Goal: Task Accomplishment & Management: Manage account settings

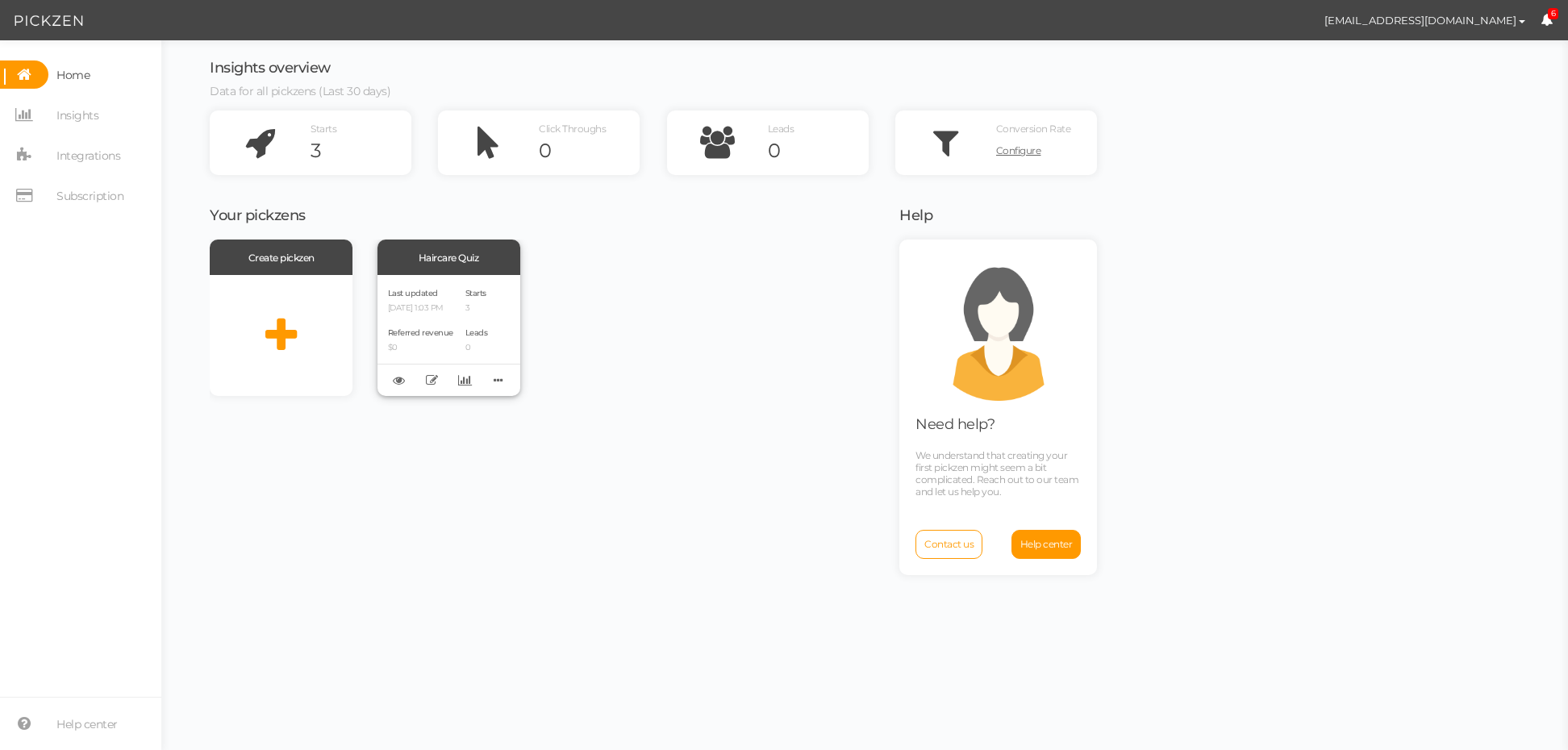
click at [427, 286] on div "Last updated [DATE] 1:03 PM" at bounding box center [420, 299] width 65 height 27
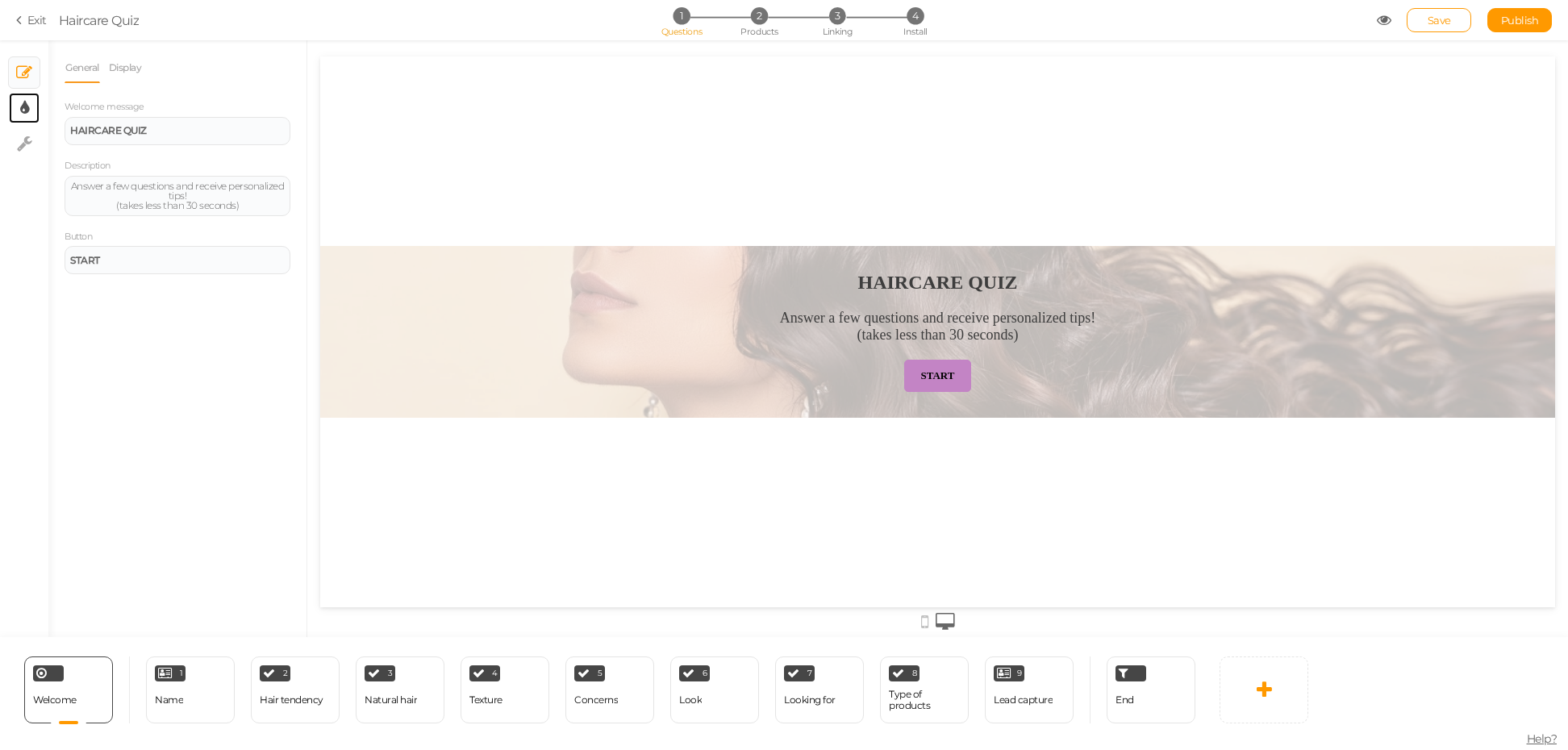
click at [30, 113] on link "× Display settings" at bounding box center [24, 108] width 30 height 30
select select "2"
select select "fade"
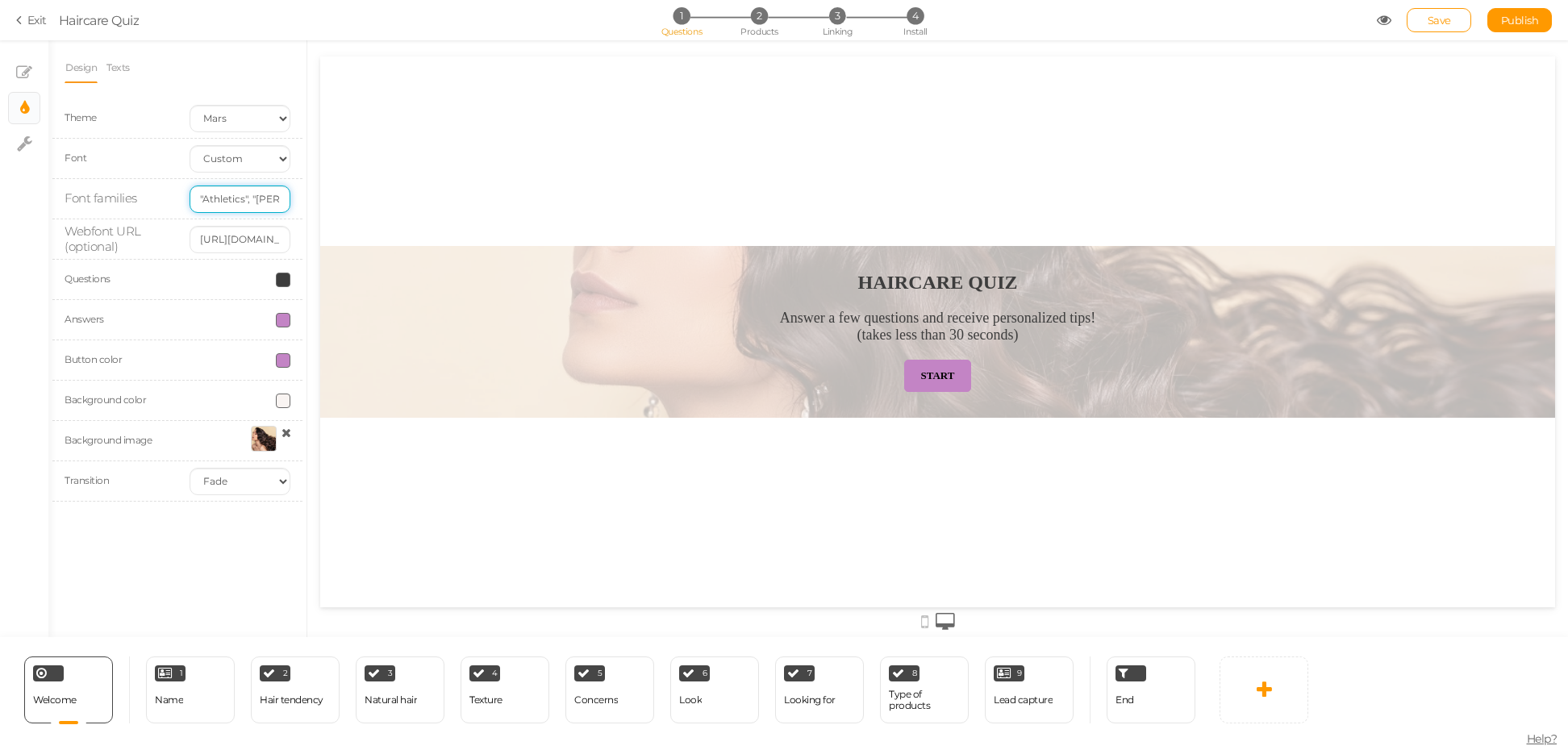
drag, startPoint x: 249, startPoint y: 197, endPoint x: 178, endPoint y: 189, distance: 71.4
click at [178, 189] on div ""Athletics", "[PERSON_NAME], sans-serif"" at bounding box center [240, 198] width 125 height 27
click at [249, 204] on input ""Athletics", "[PERSON_NAME], sans-serif"" at bounding box center [240, 198] width 100 height 27
drag, startPoint x: 520, startPoint y: 291, endPoint x: 330, endPoint y: 244, distance: 195.7
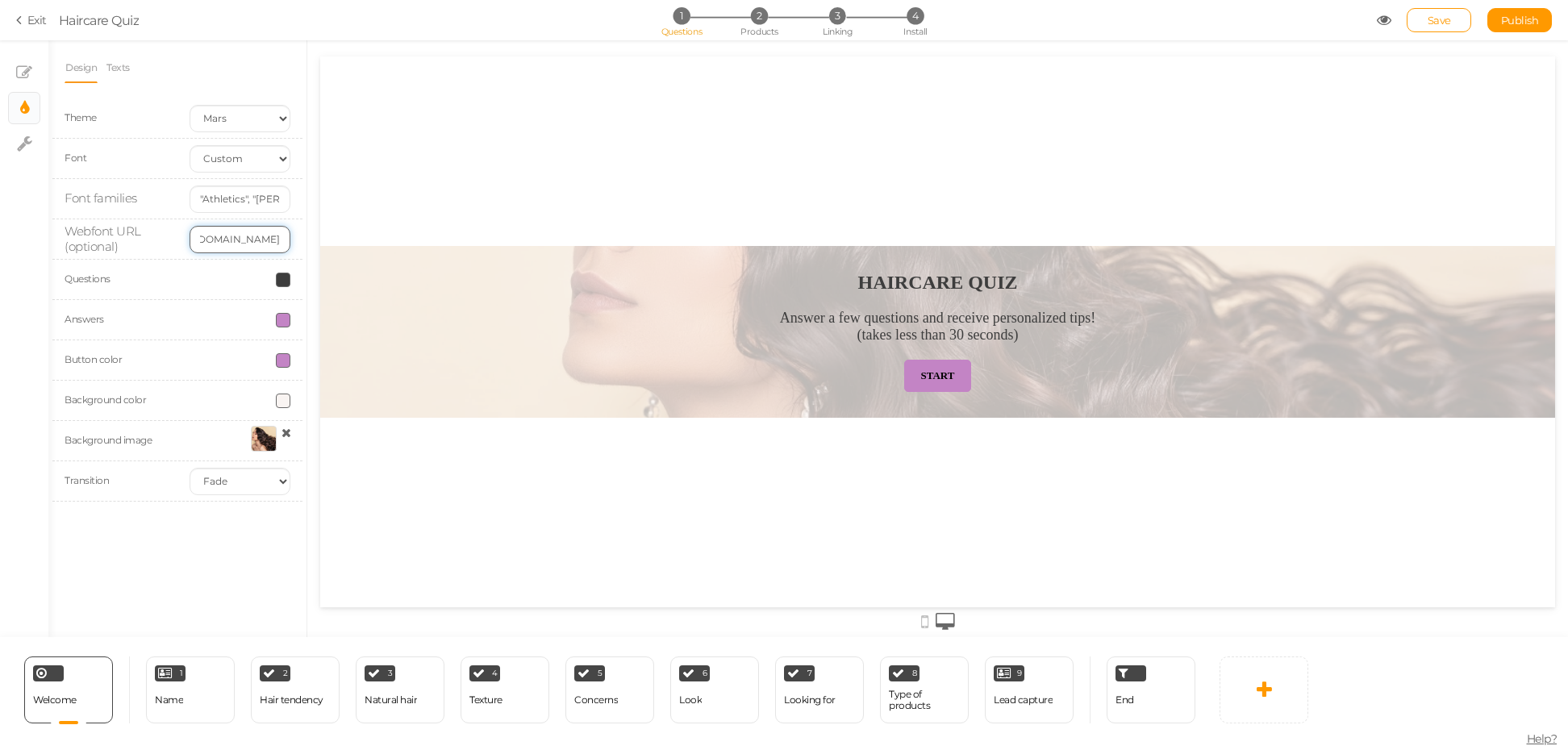
click at [224, 235] on input "[URL][DOMAIN_NAME]" at bounding box center [240, 239] width 100 height 27
paste input ""Athletics", "[PERSON_NAME], sans-serif""
drag, startPoint x: 231, startPoint y: 240, endPoint x: 161, endPoint y: 229, distance: 70.9
click at [161, 229] on div "Webfont URL (optional) "Athletics", "Arial Black, sans-serif"" at bounding box center [178, 239] width 250 height 40
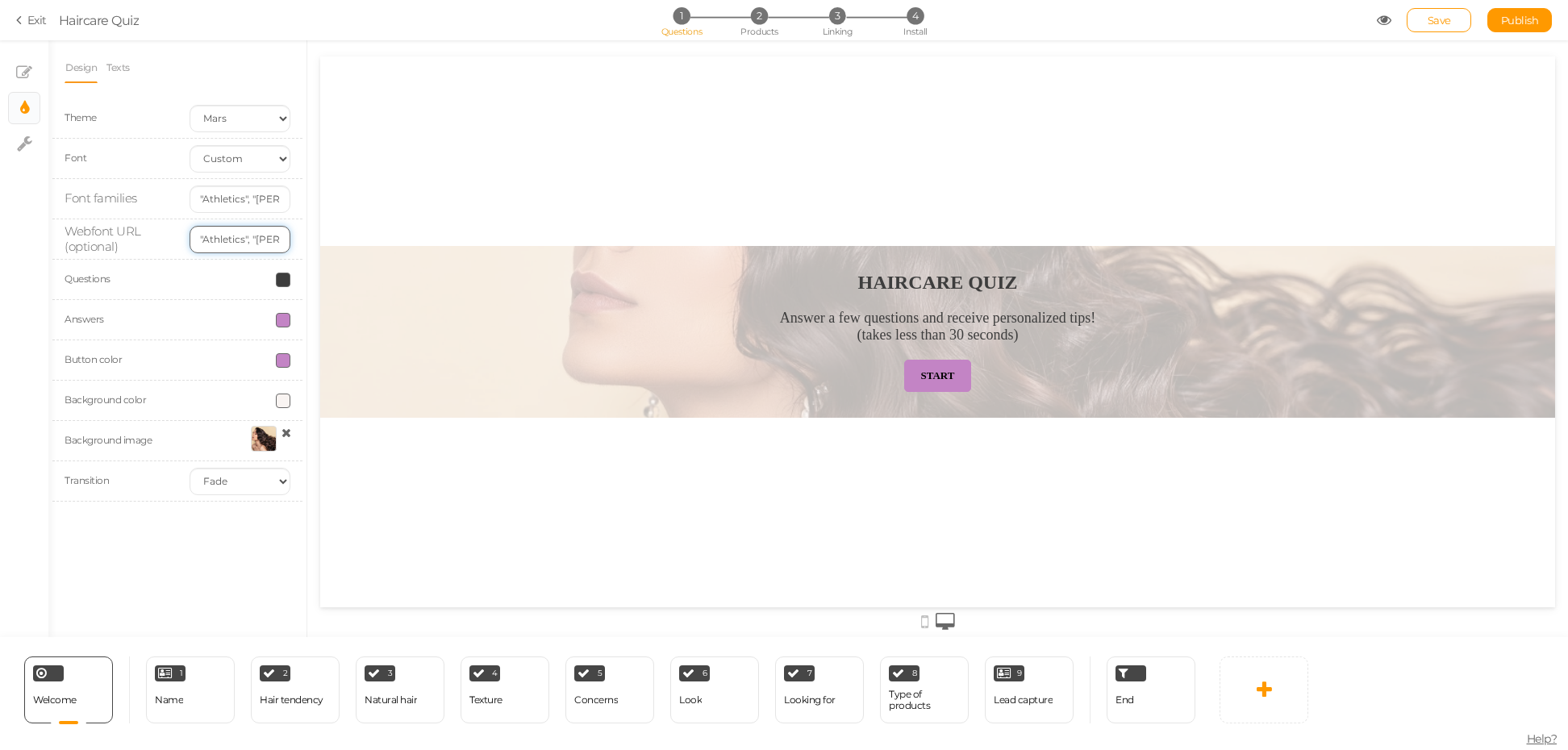
click at [208, 232] on input ""Athletics", "[PERSON_NAME], sans-serif"" at bounding box center [240, 239] width 100 height 27
click at [233, 244] on input ""Athletics", "[PERSON_NAME], sans-serif"" at bounding box center [240, 239] width 100 height 27
click at [222, 240] on input "[URL][DOMAIN_NAME]" at bounding box center [240, 239] width 100 height 27
click at [220, 234] on input "[URL][DOMAIN_NAME]" at bounding box center [240, 239] width 100 height 27
type input "[URL][DOMAIN_NAME]"
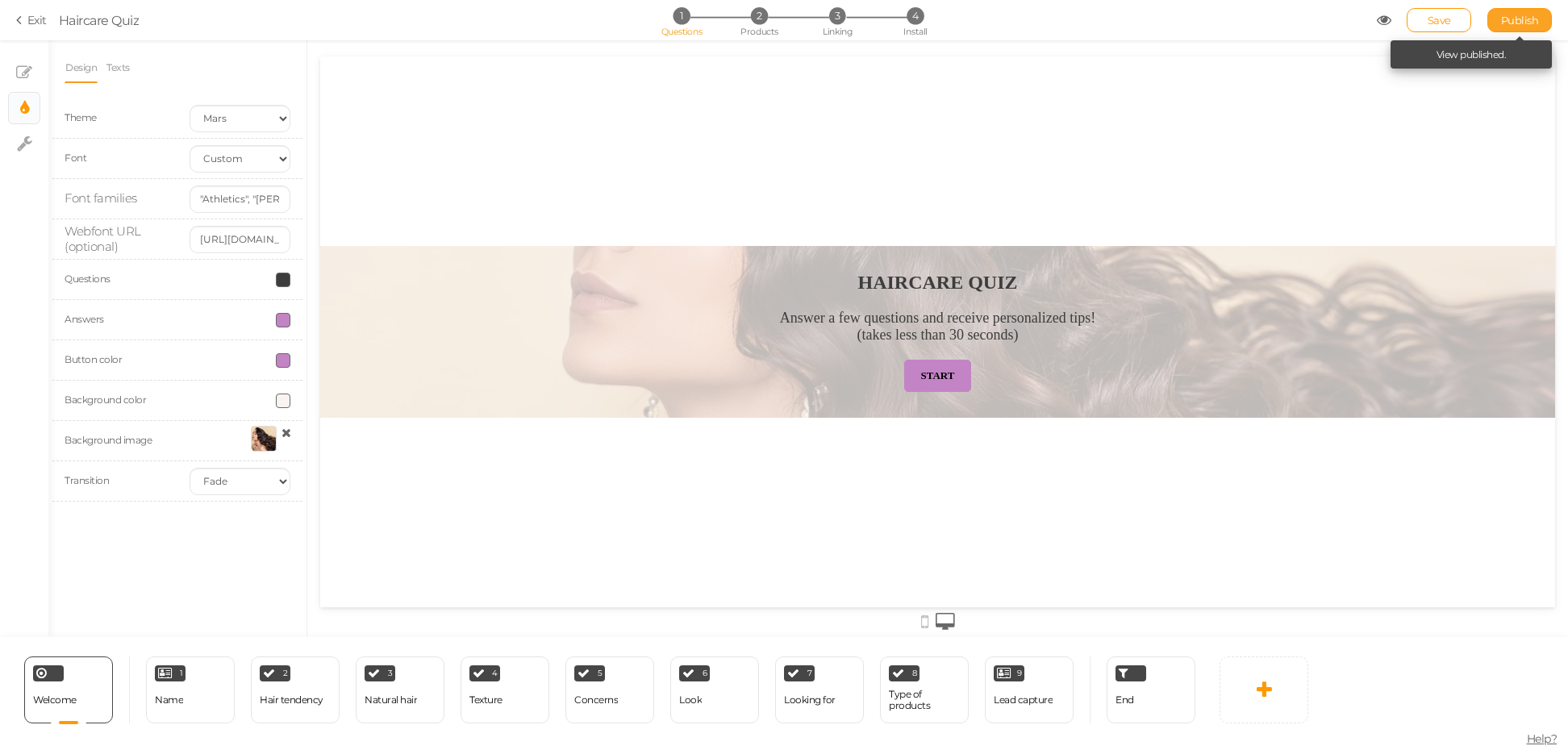
click at [1516, 27] on link "Publish" at bounding box center [1519, 20] width 64 height 24
click at [1431, 23] on span "Save" at bounding box center [1440, 21] width 23 height 13
click at [22, 73] on icon at bounding box center [25, 72] width 16 height 16
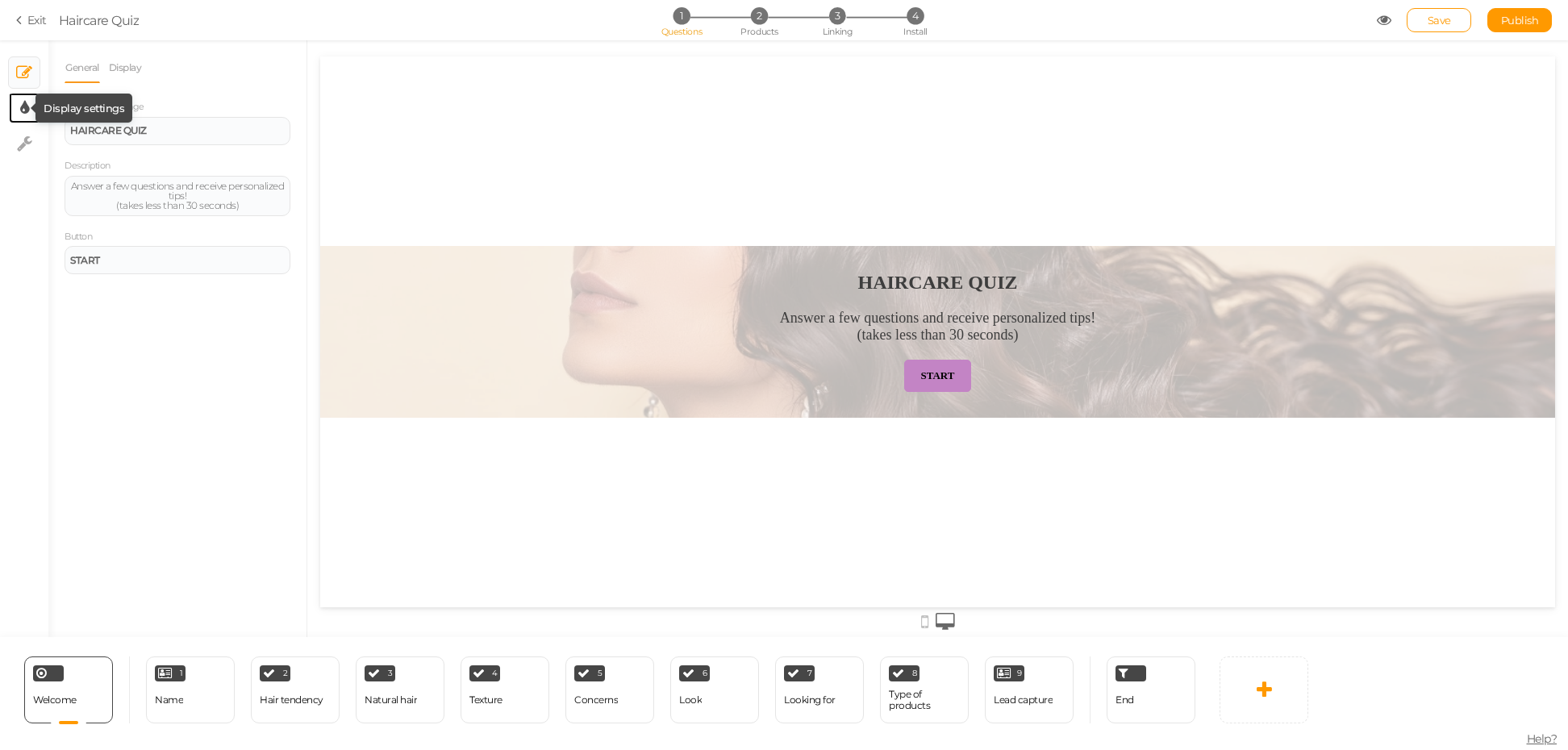
click at [23, 112] on icon at bounding box center [24, 108] width 9 height 16
select select "2"
select select "fade"
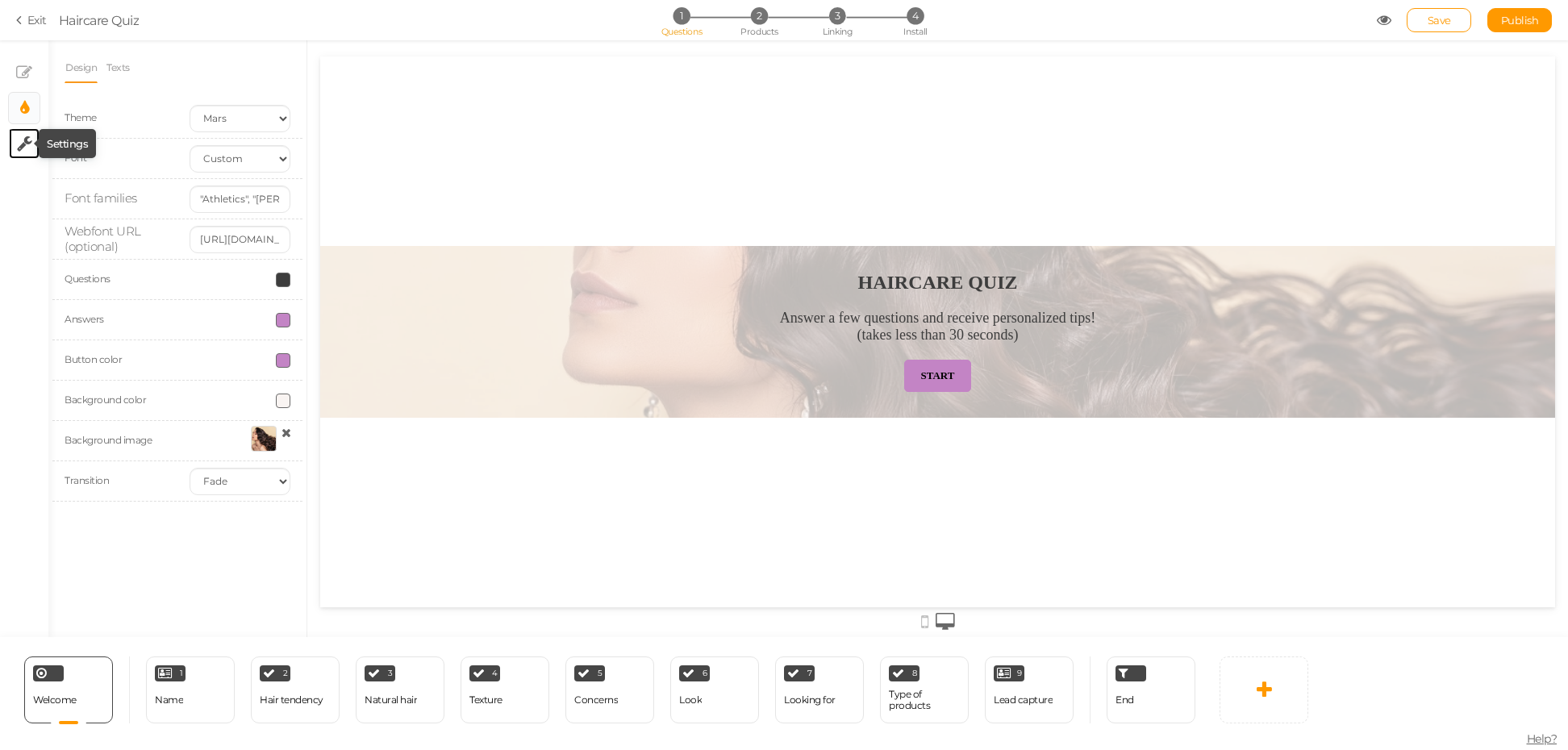
click at [22, 149] on icon at bounding box center [25, 144] width 16 height 16
select select "en"
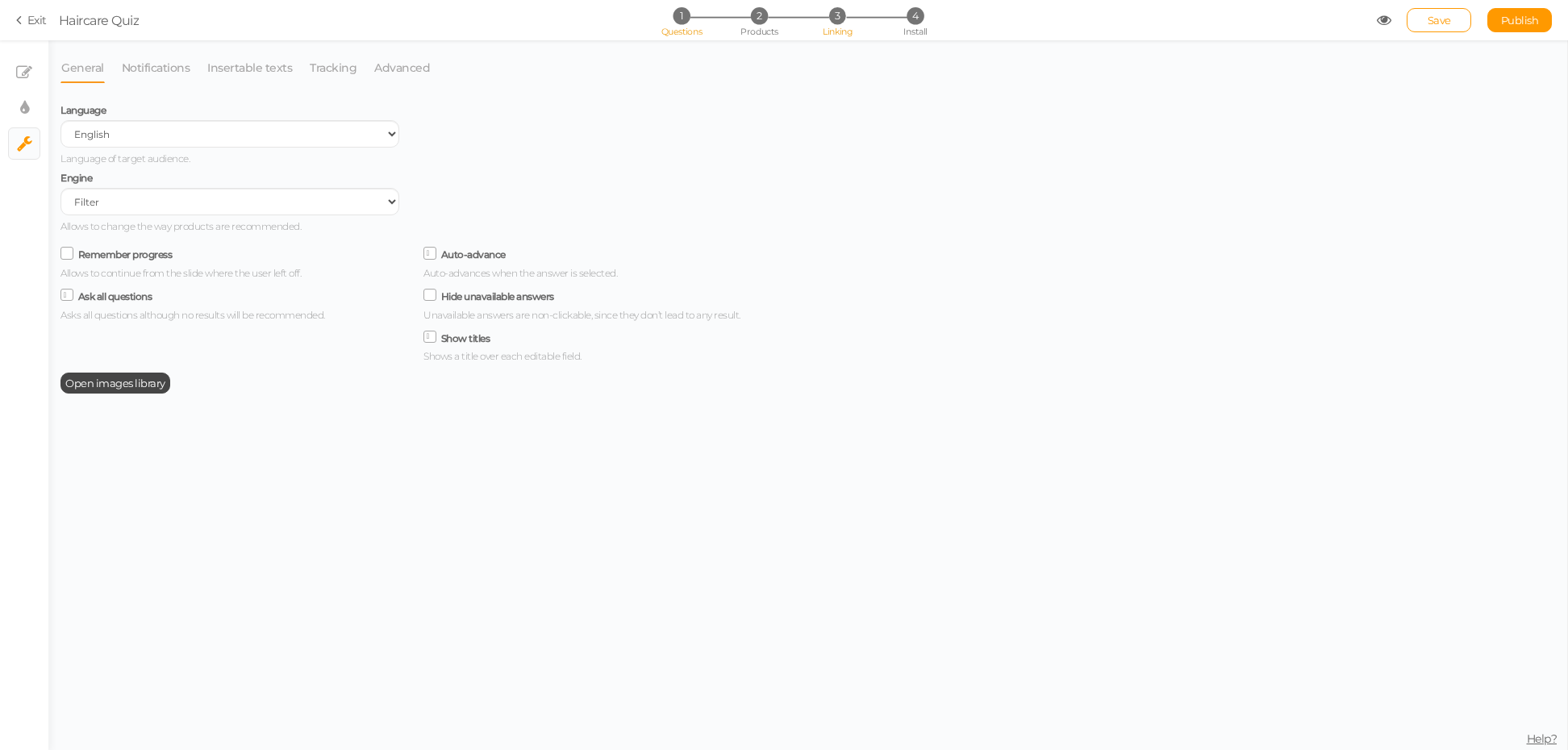
click at [833, 20] on span "3" at bounding box center [838, 16] width 17 height 17
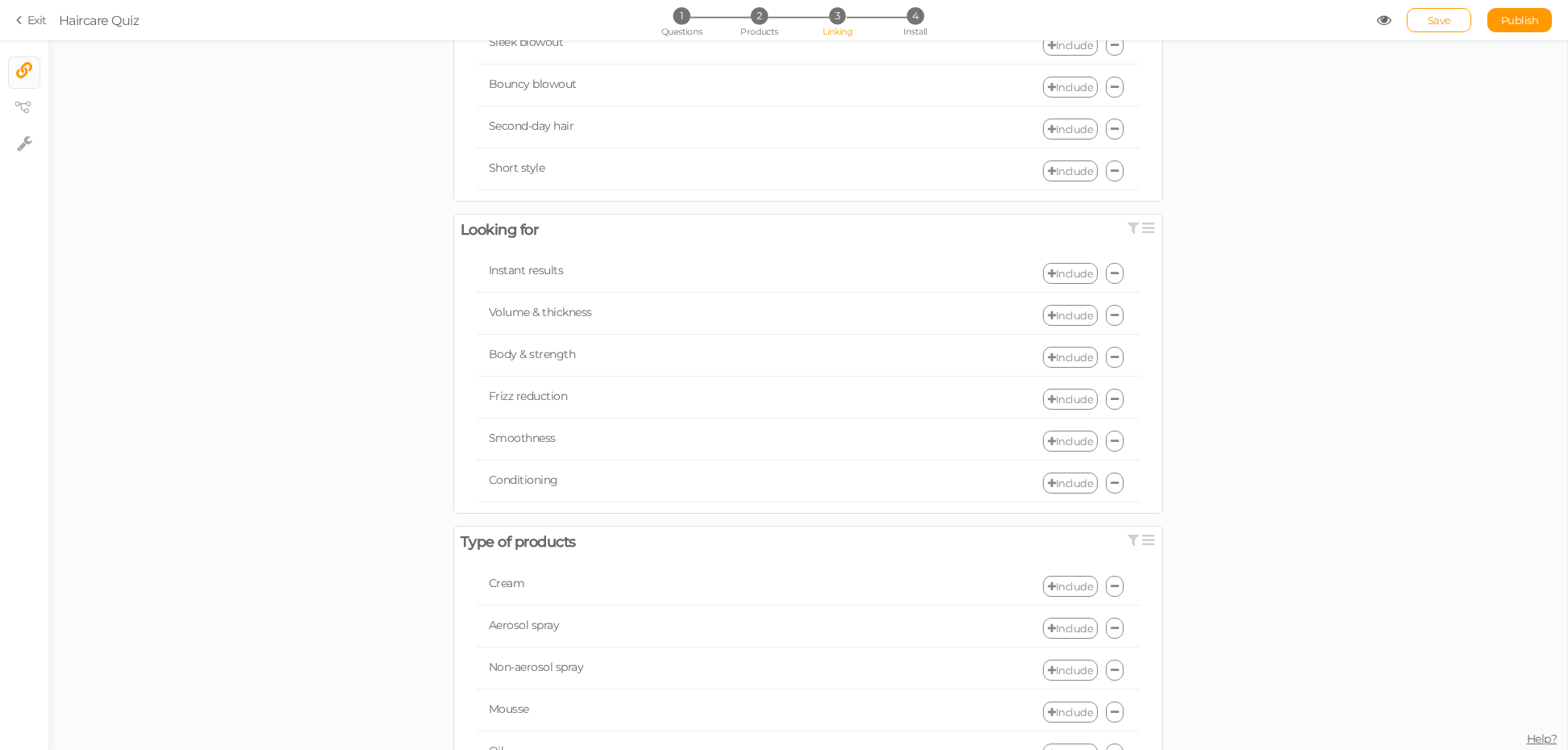
scroll to position [1335, 0]
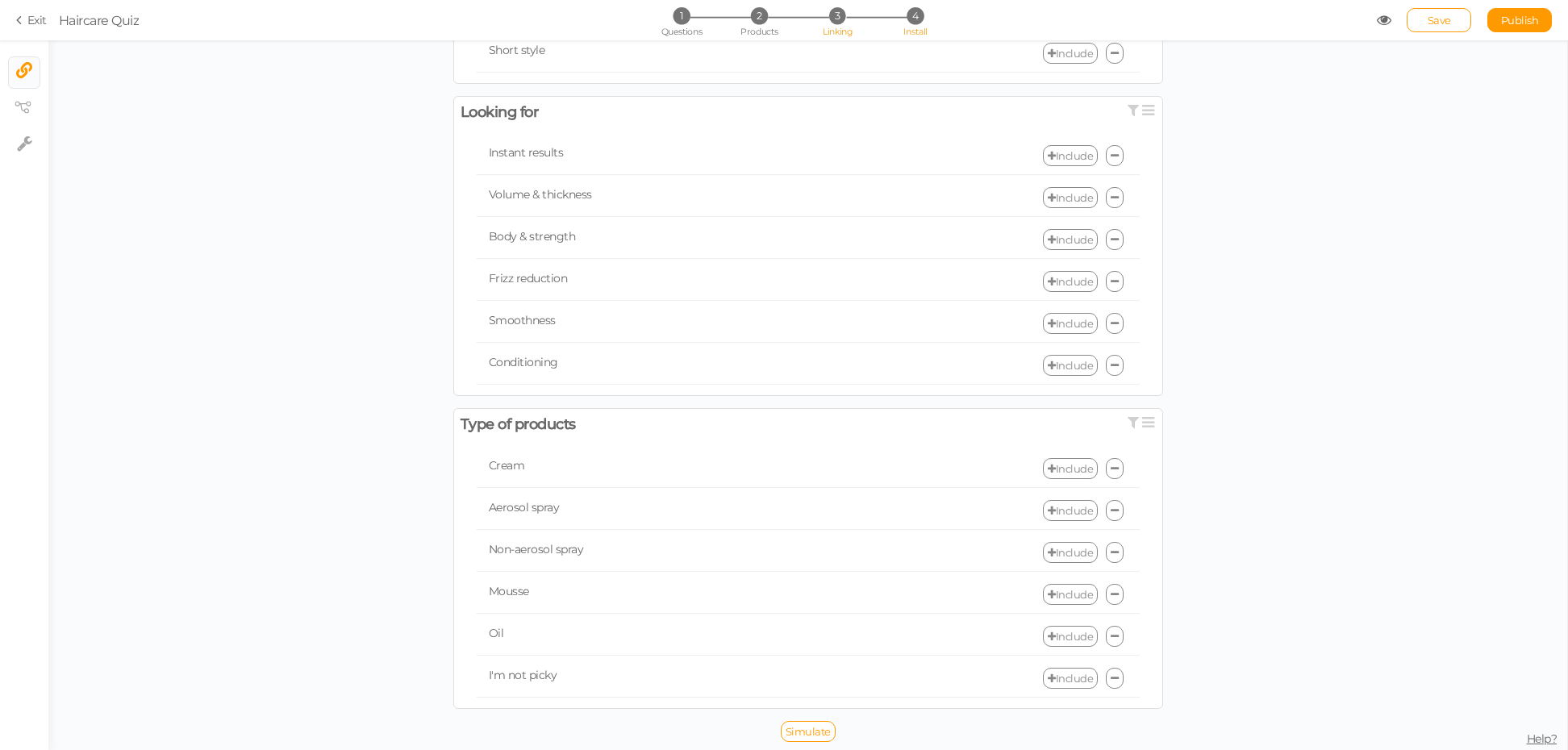
click at [910, 21] on span "4" at bounding box center [915, 16] width 17 height 17
select select "pct"
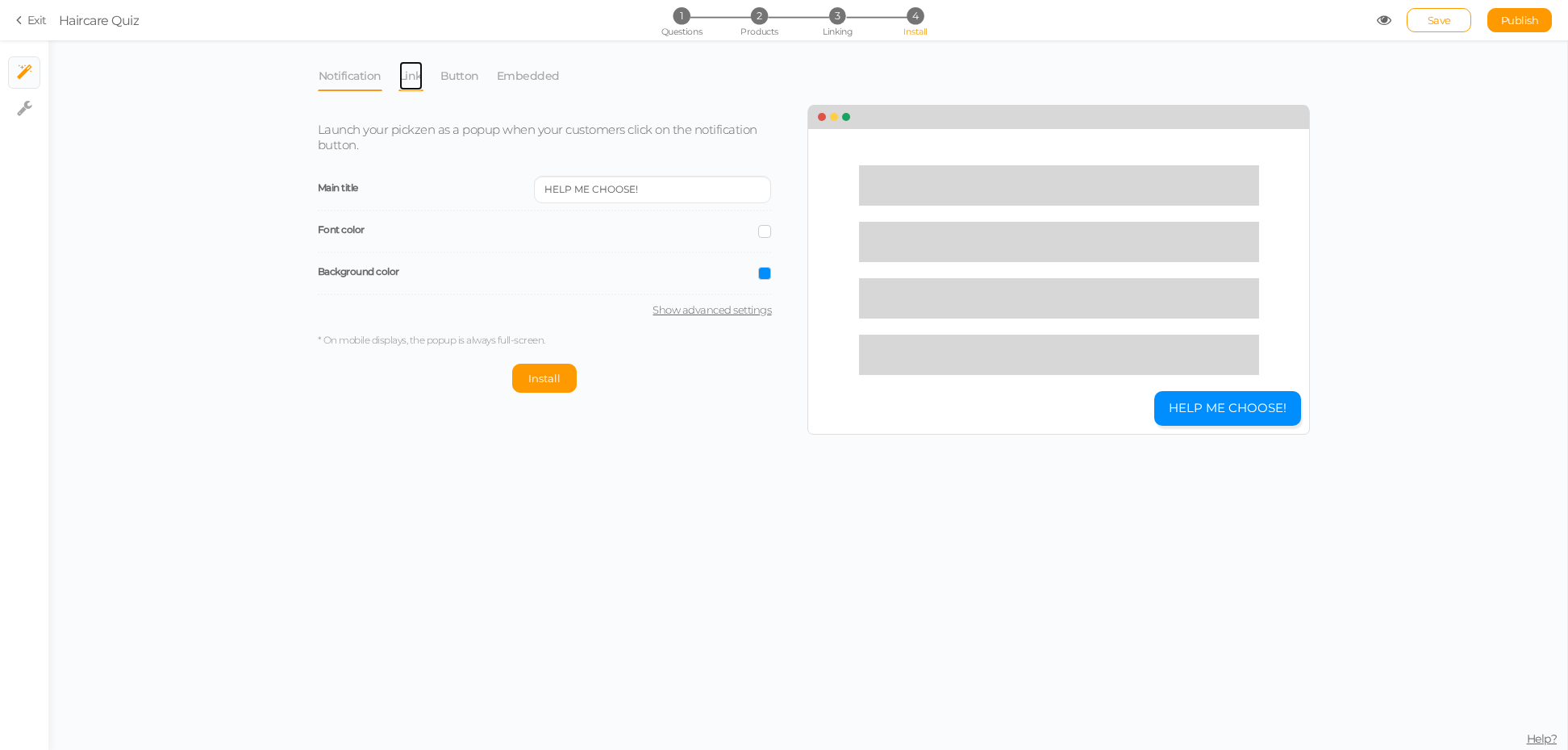
click at [410, 76] on link "Link" at bounding box center [411, 75] width 25 height 30
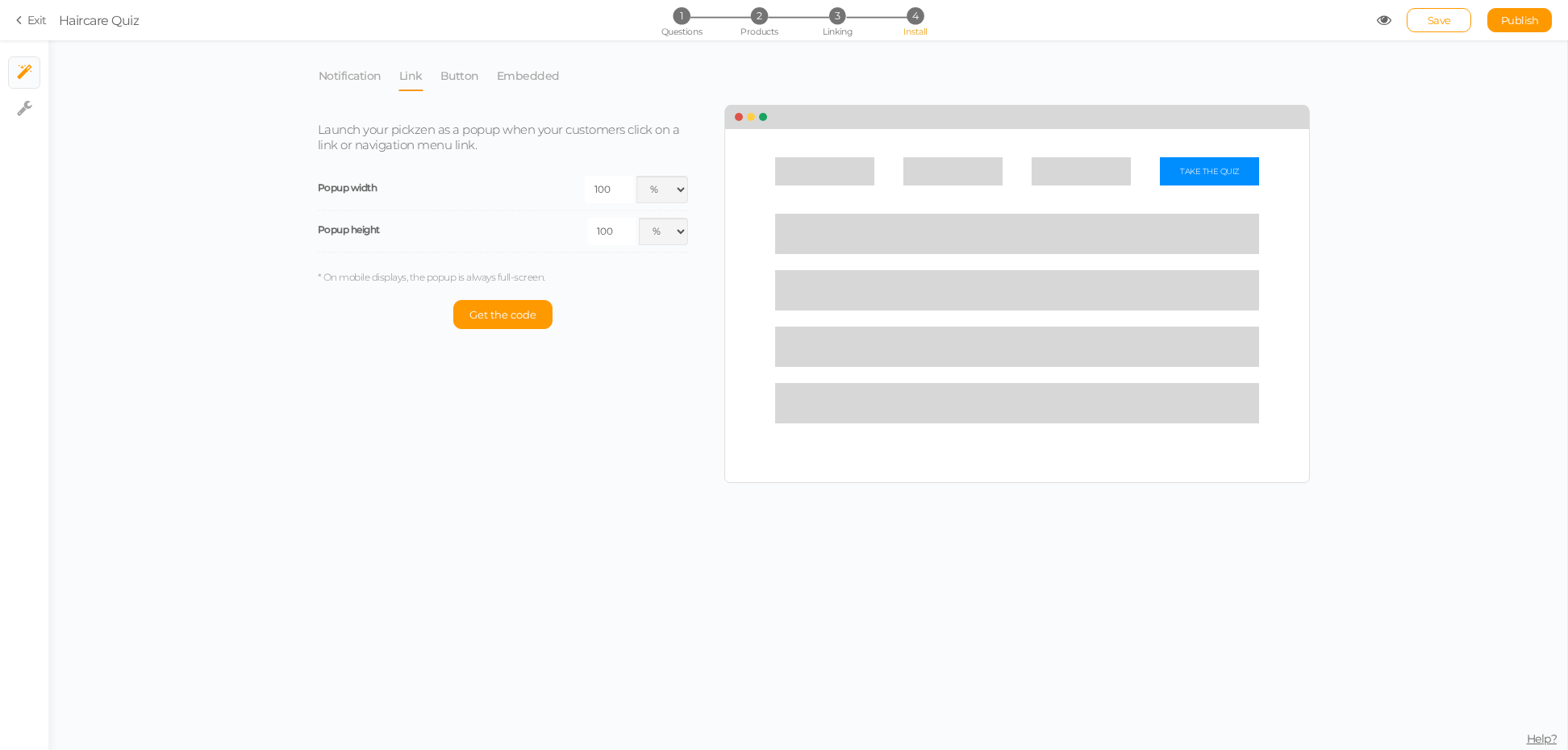
click at [9, 13] on section "Exit Haircare Quiz 1 Questions 2 Products 3 Linking 4 Install Save Publish View…" at bounding box center [784, 20] width 1568 height 40
click at [16, 17] on icon at bounding box center [22, 21] width 12 height 15
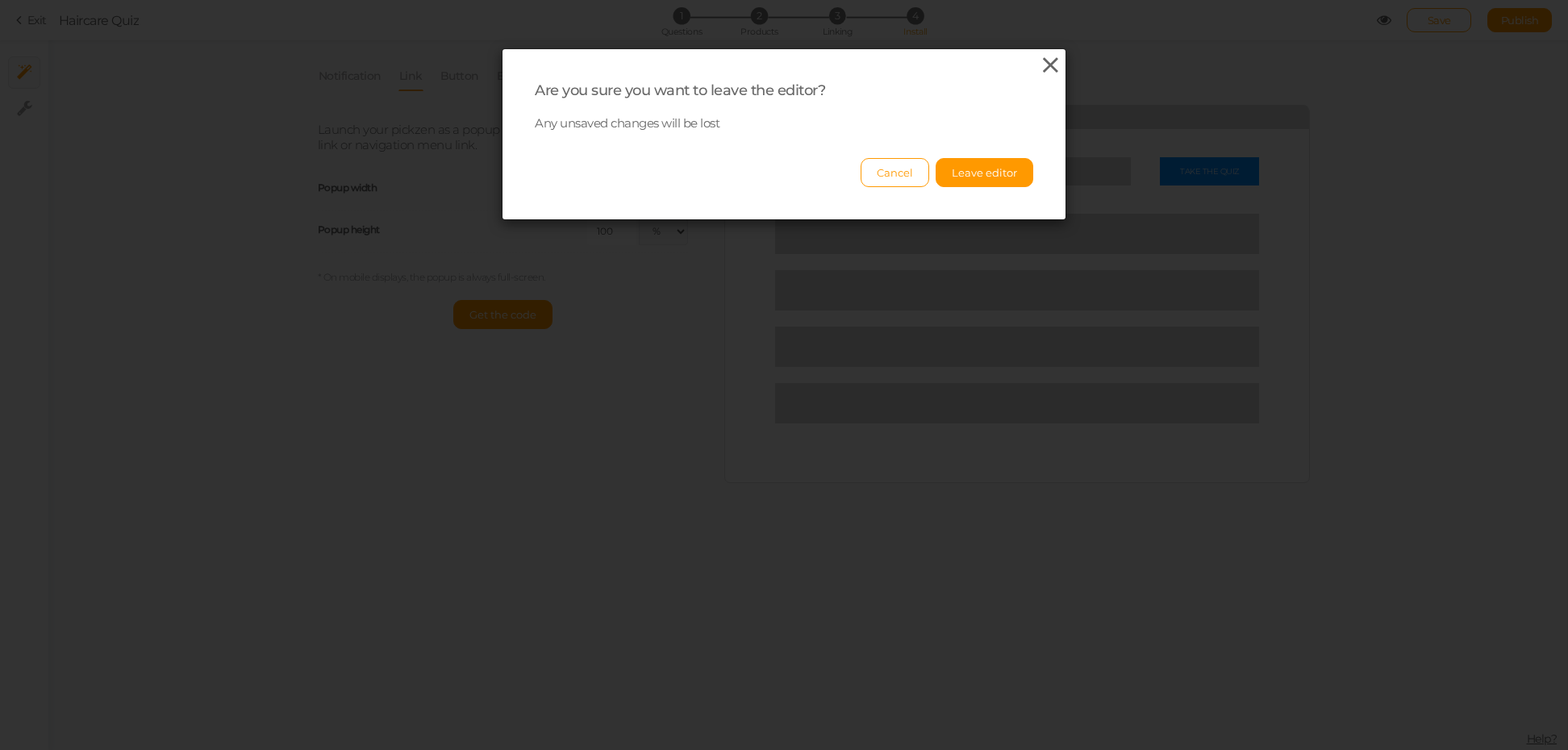
click at [1045, 67] on icon at bounding box center [1050, 65] width 23 height 24
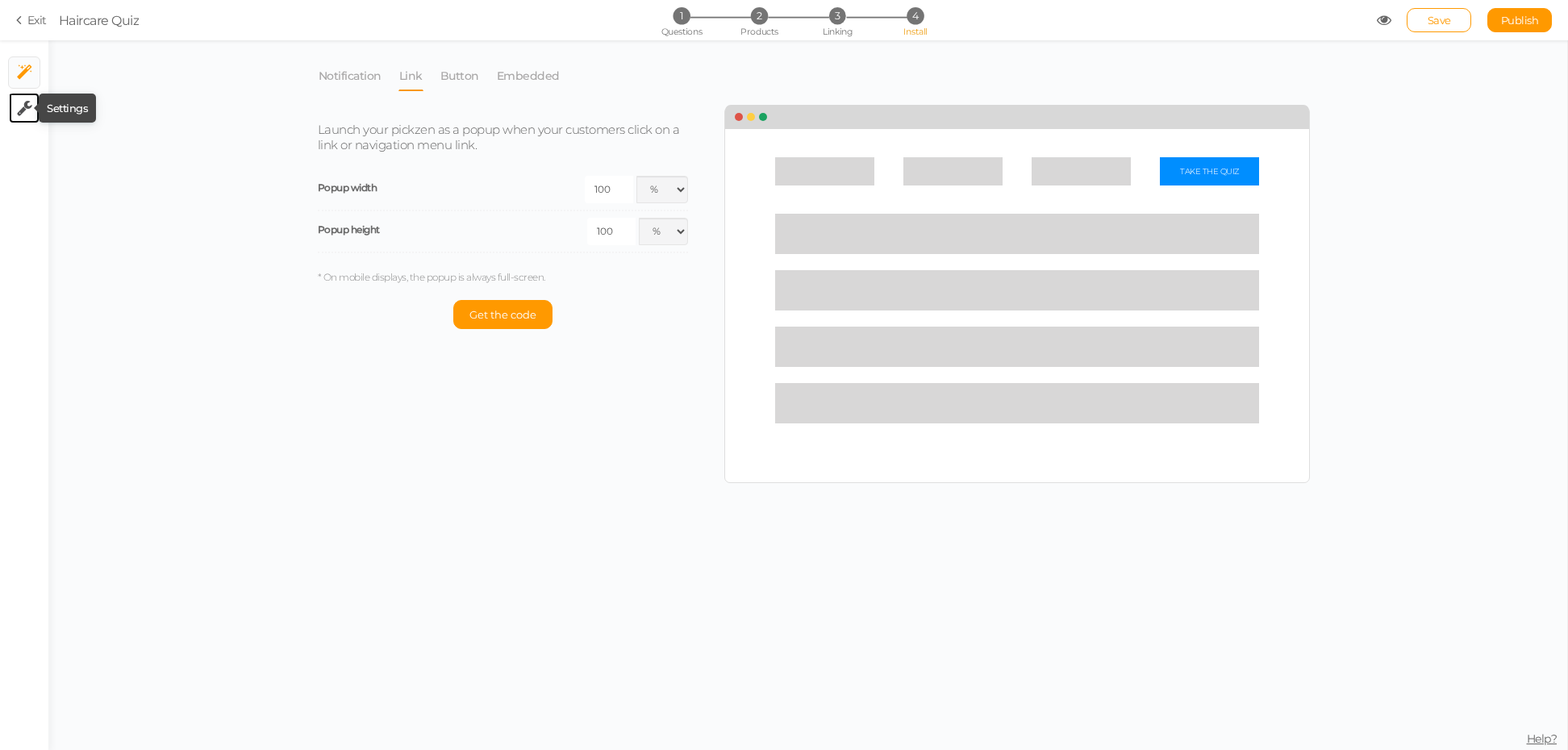
click at [30, 114] on icon at bounding box center [25, 108] width 16 height 16
select select "en"
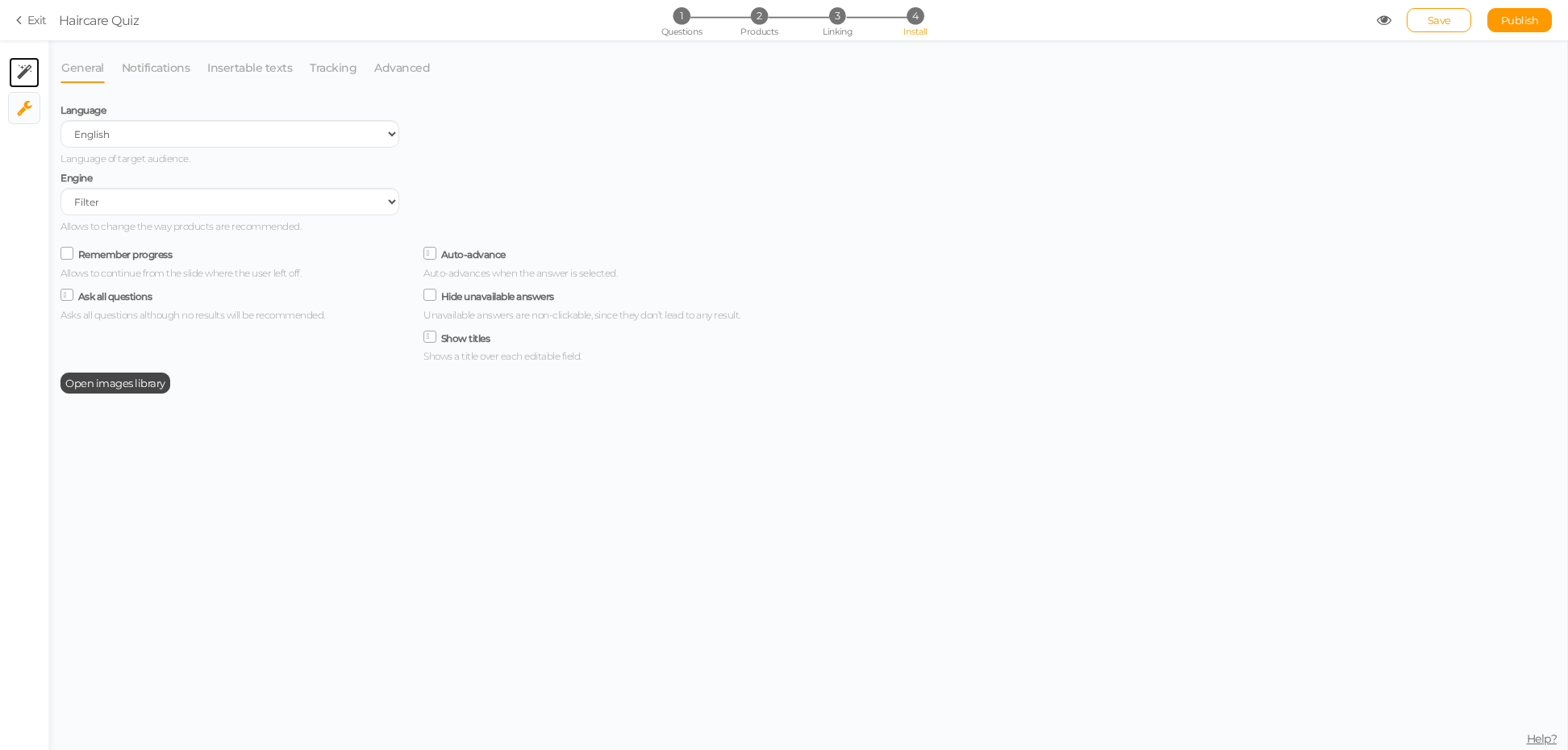
click at [32, 81] on link "× Install" at bounding box center [24, 72] width 30 height 30
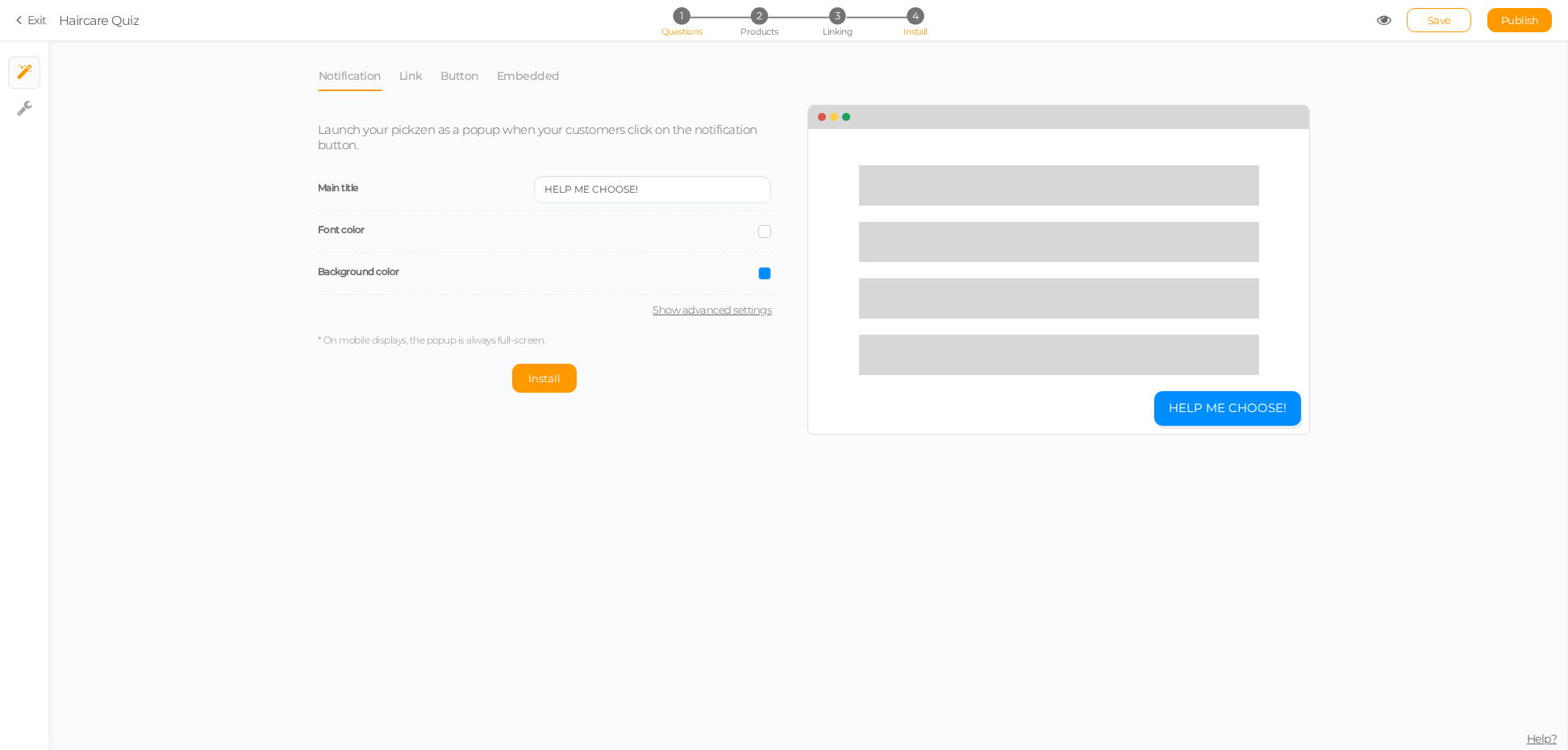
click at [693, 15] on li "1 Questions" at bounding box center [681, 16] width 75 height 17
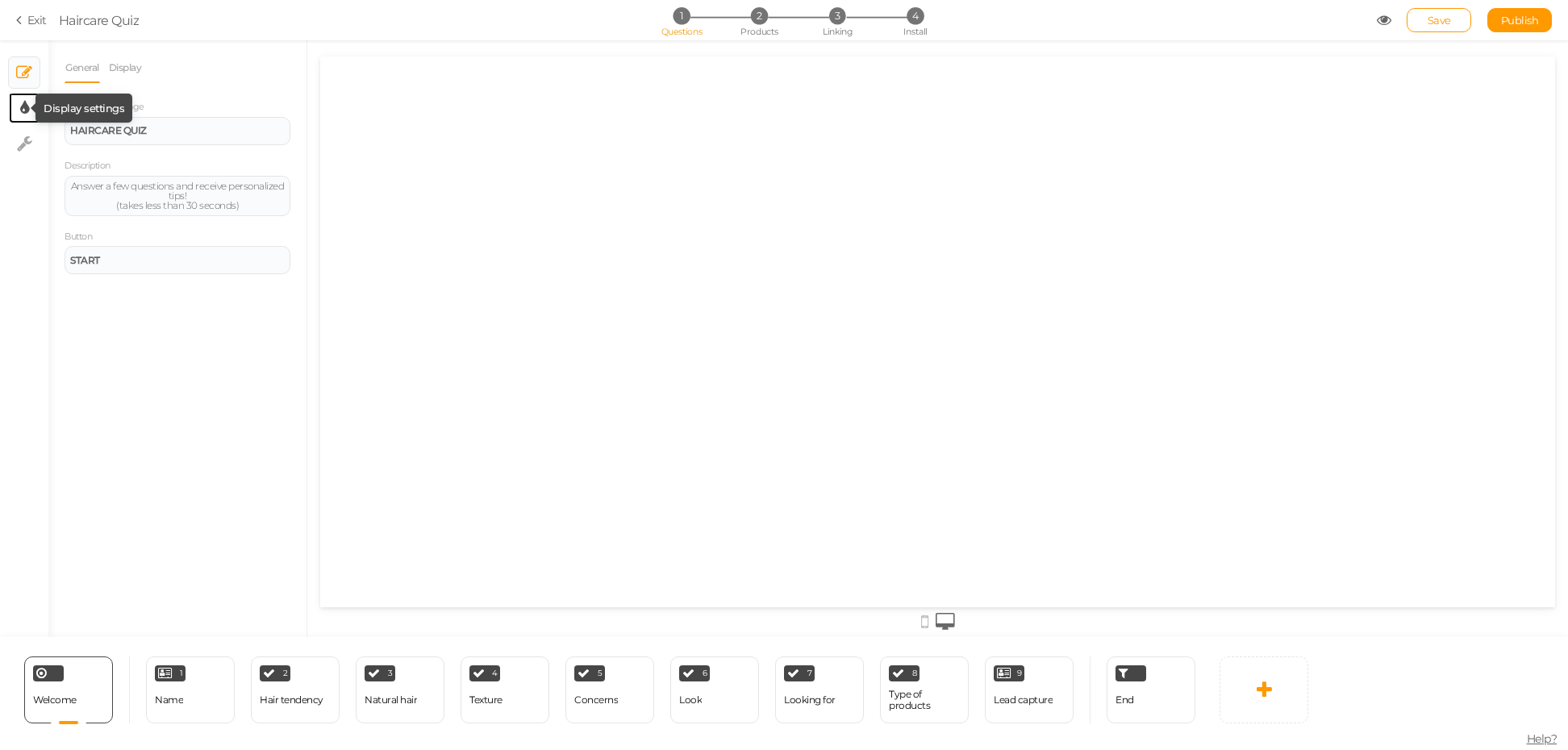
click at [24, 113] on icon at bounding box center [24, 108] width 9 height 16
select select "2"
select select "fade"
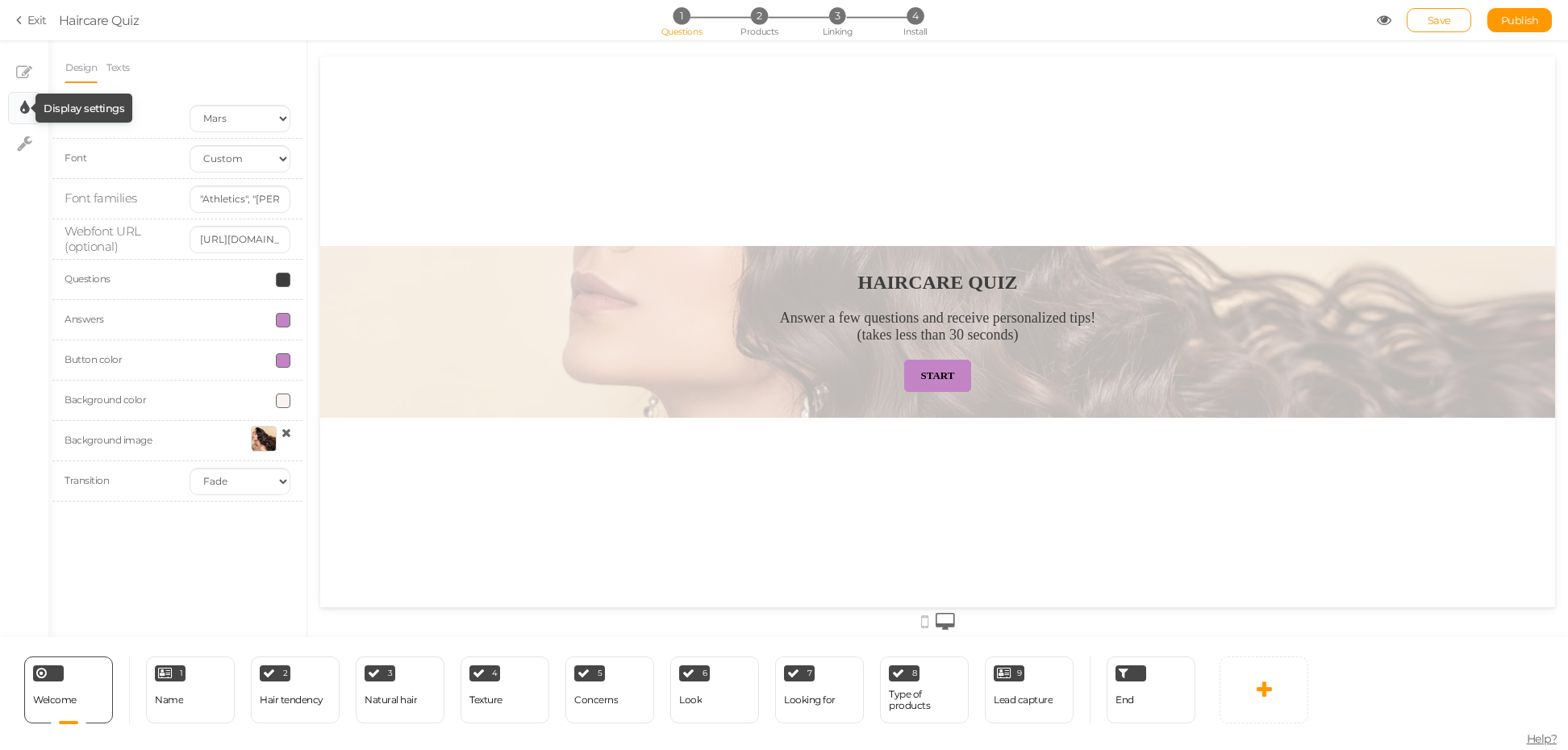
scroll to position [0, 0]
click at [233, 277] on div at bounding box center [240, 280] width 125 height 15
click at [37, 141] on link "× Settings" at bounding box center [24, 143] width 30 height 30
select select "en"
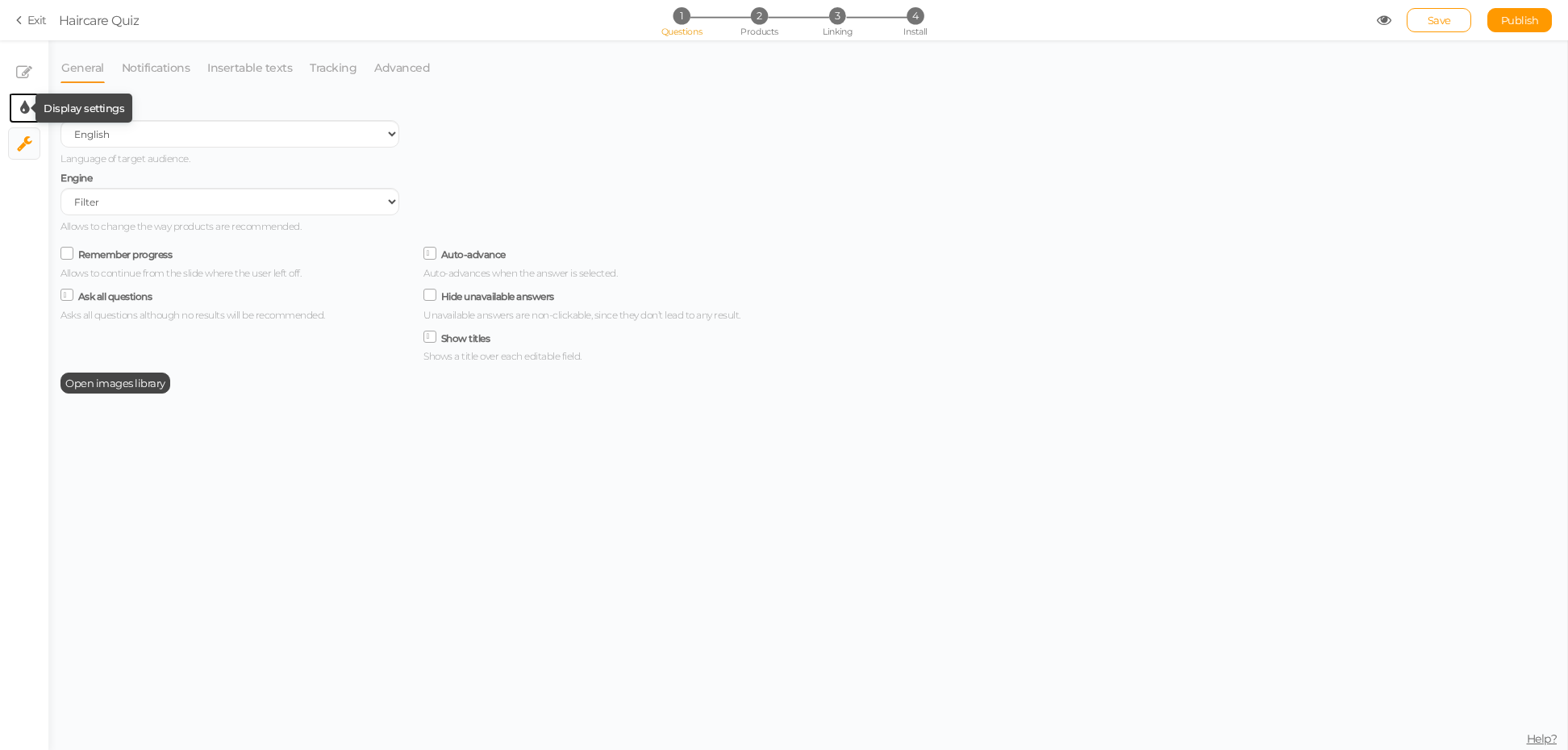
click at [20, 98] on tooltip "× Display settings" at bounding box center [24, 108] width 9 height 20
select select "2"
select select "fade"
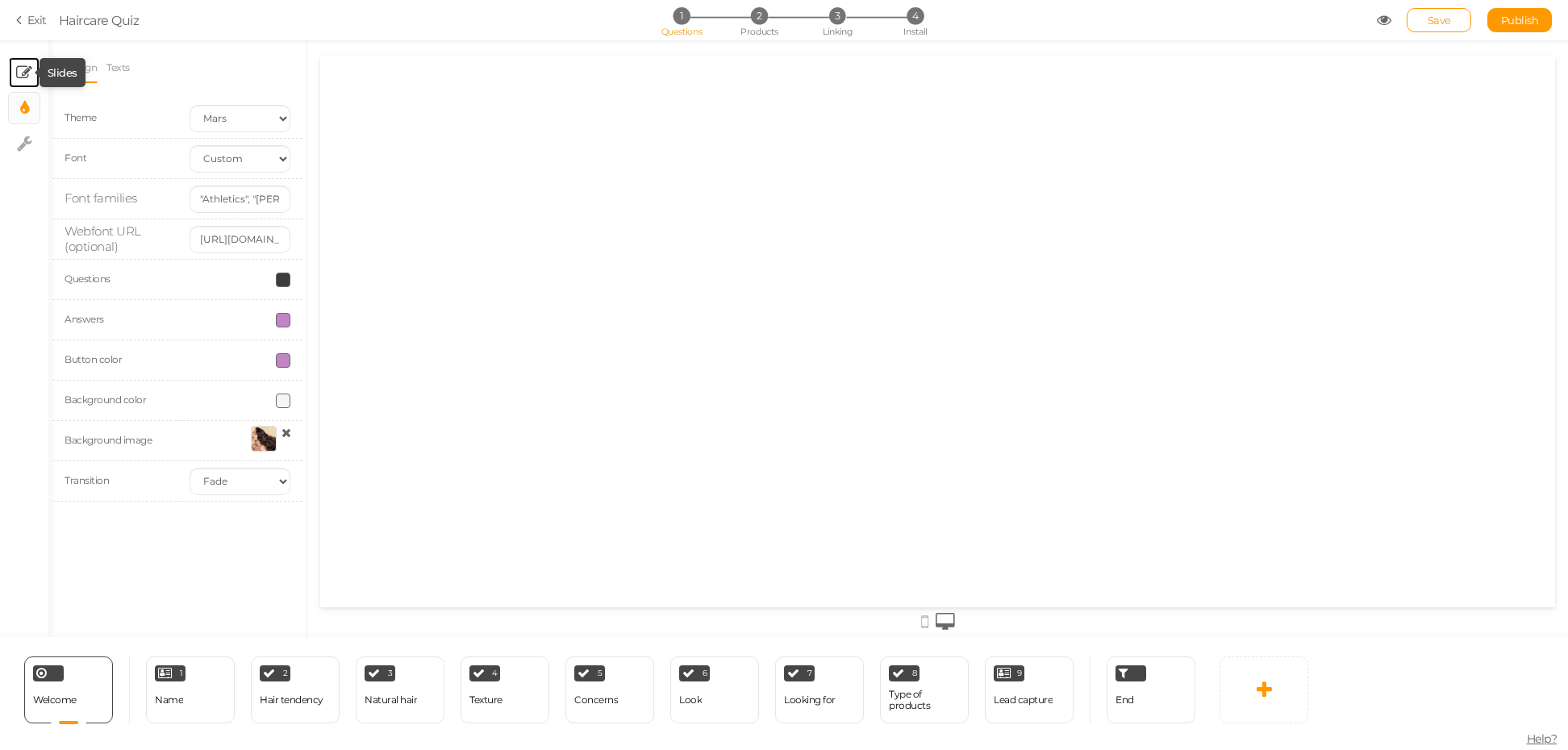
click at [20, 72] on icon at bounding box center [25, 72] width 16 height 16
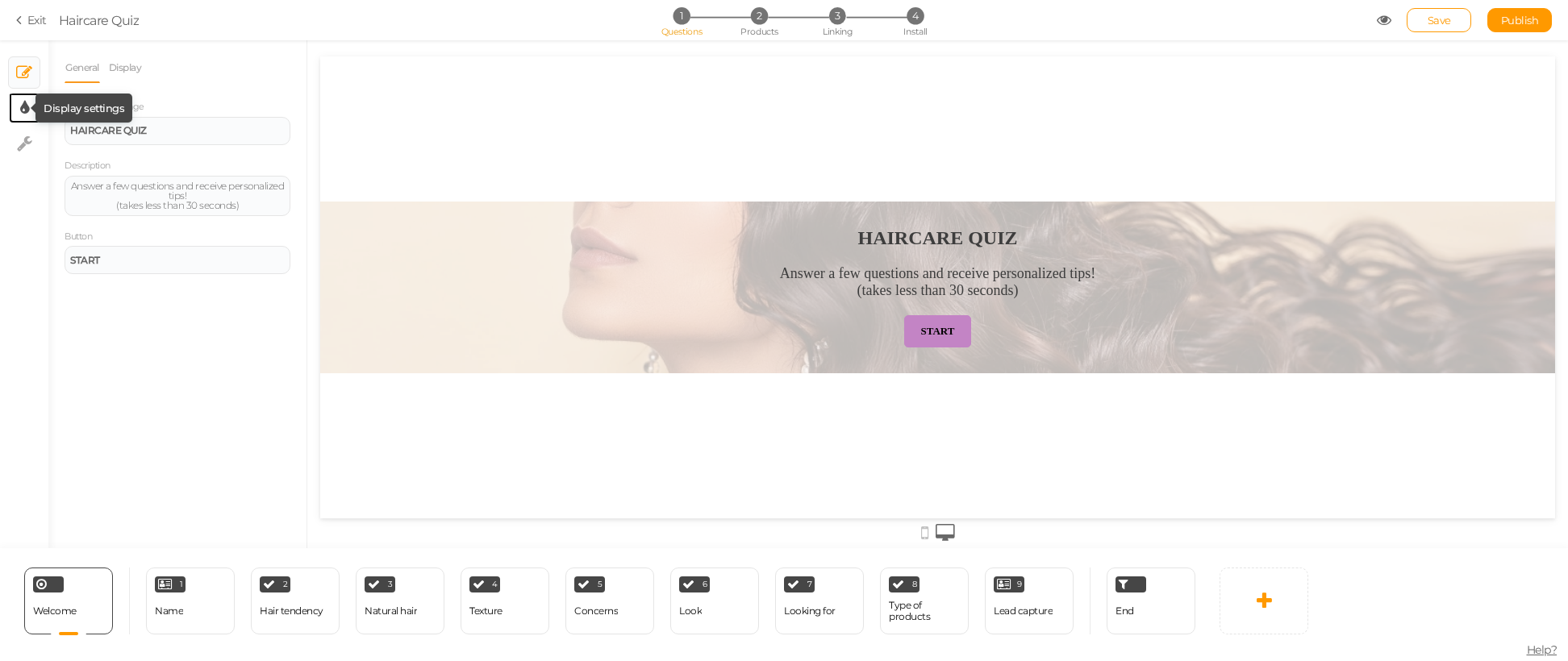
click at [25, 112] on icon at bounding box center [24, 108] width 9 height 16
select select "2"
select select "fade"
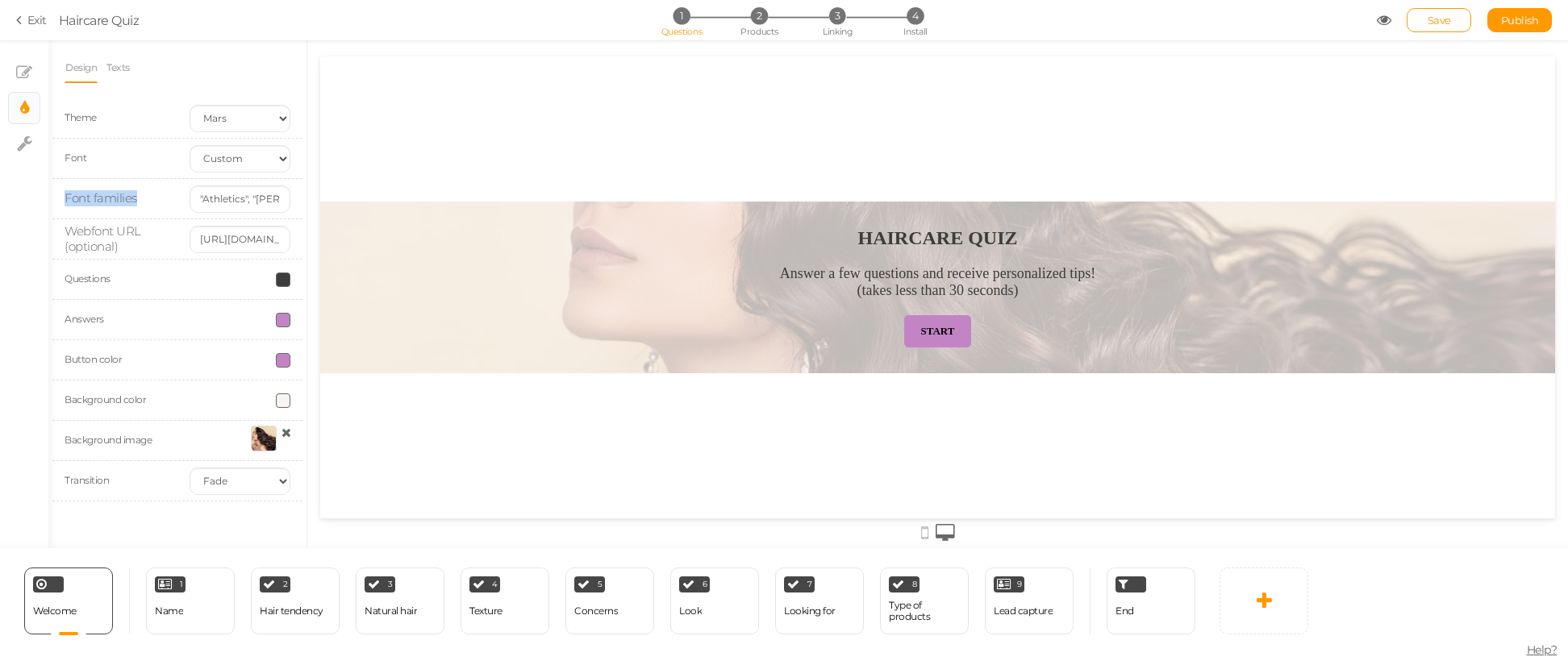
drag, startPoint x: 142, startPoint y: 203, endPoint x: 67, endPoint y: 198, distance: 75.2
click at [67, 198] on div "Font families" at bounding box center [115, 198] width 125 height 16
drag, startPoint x: 195, startPoint y: 200, endPoint x: 311, endPoint y: 202, distance: 116.0
click at [311, 202] on div "× Slides × Display settings × Settings Design Texts Theme Earth Mars Font Custo…" at bounding box center [784, 294] width 1568 height 508
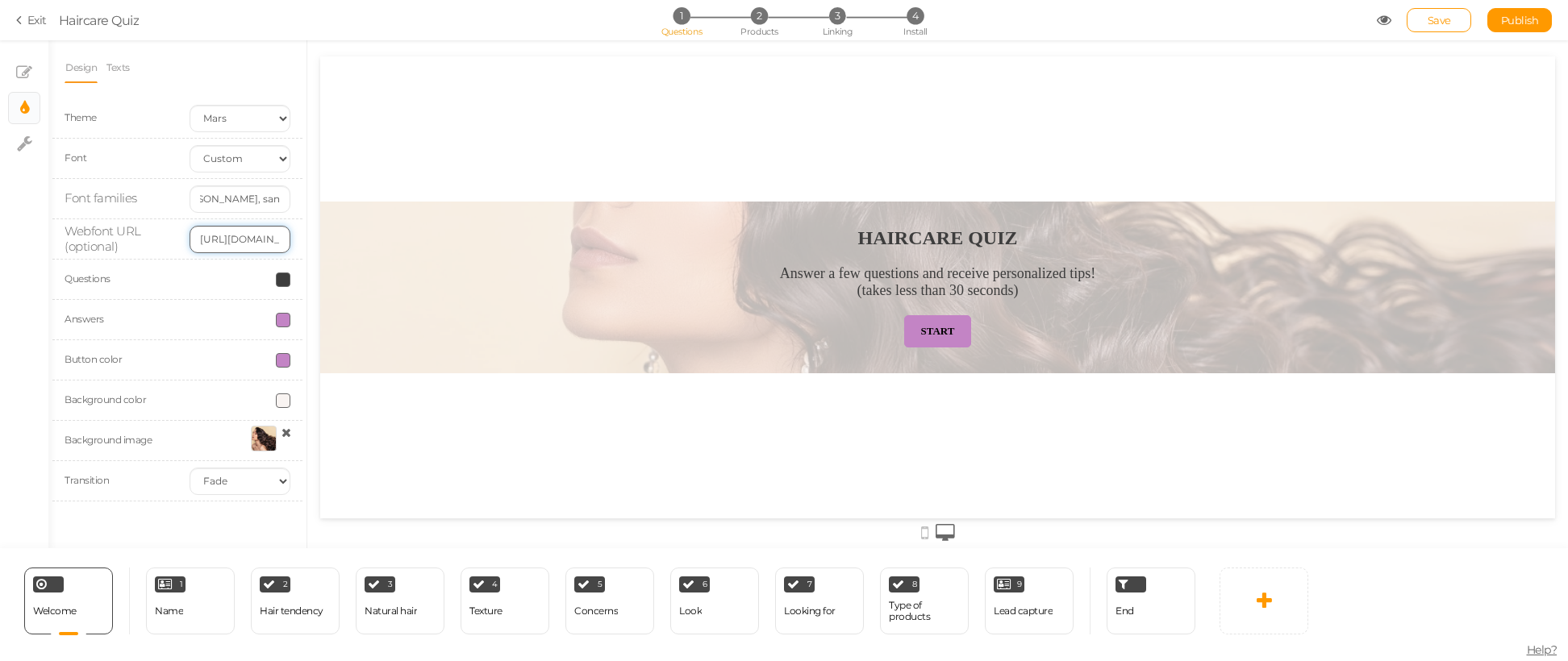
click at [225, 243] on input "[URL][DOMAIN_NAME]" at bounding box center [240, 239] width 100 height 27
drag, startPoint x: 200, startPoint y: 239, endPoint x: 316, endPoint y: 237, distance: 116.0
click at [316, 237] on div "× Slides × Display settings × Settings Design Texts Theme Earth Mars Font Custo…" at bounding box center [784, 294] width 1568 height 508
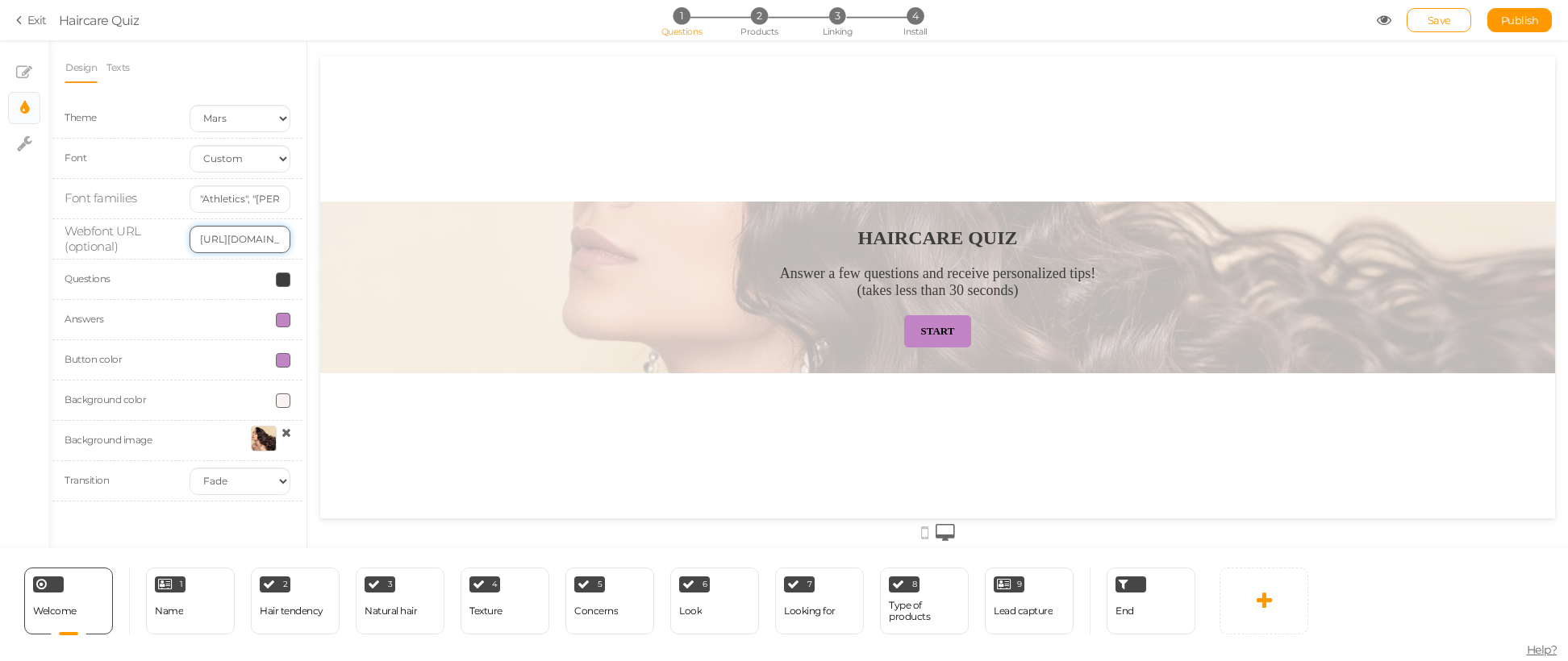
click at [237, 236] on input "[URL][DOMAIN_NAME]" at bounding box center [240, 239] width 100 height 27
paste input "[URL][DOMAIN_NAME]"
type input "[URL][DOMAIN_NAME]"
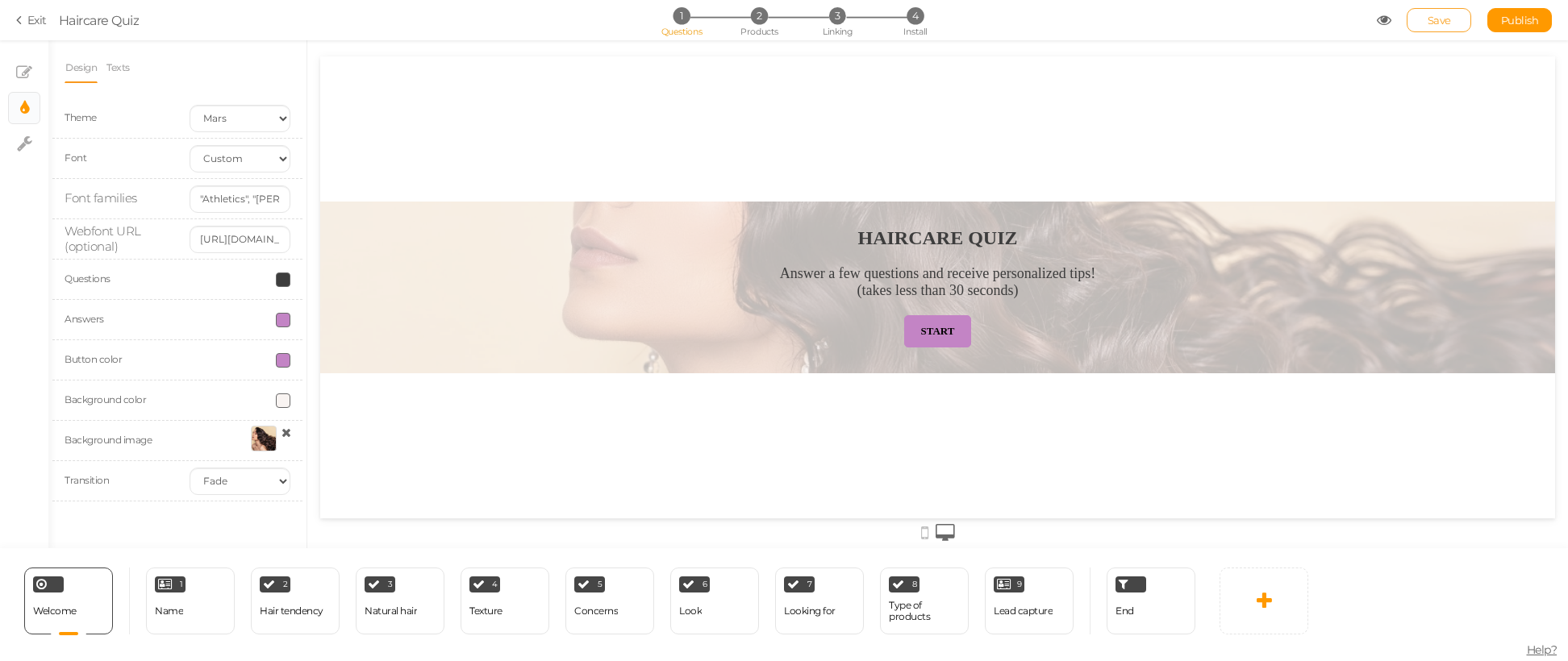
click at [1435, 22] on span "Save" at bounding box center [1440, 21] width 23 height 13
click at [236, 228] on input "[URL][DOMAIN_NAME]" at bounding box center [240, 239] width 100 height 27
paste input "[URL][DOMAIN_NAME]"
type input "[URL][DOMAIN_NAME]"
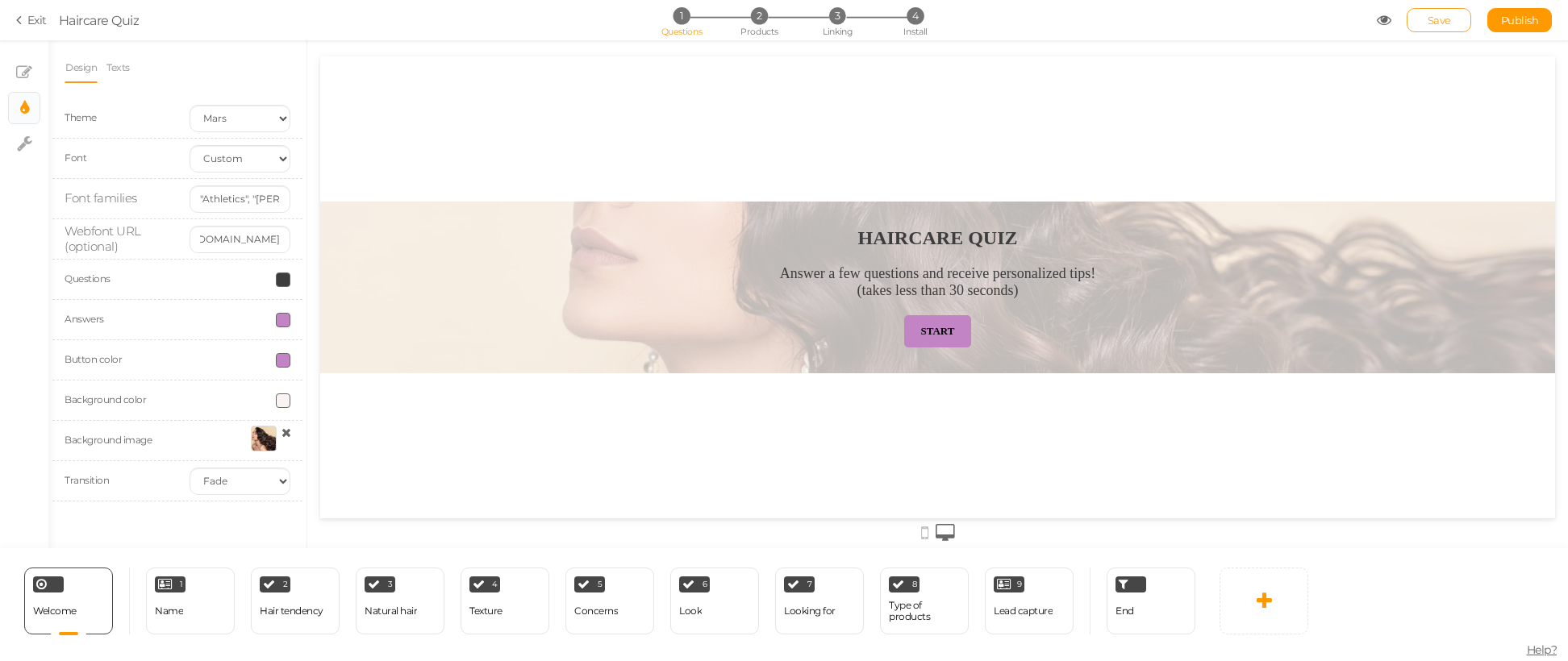
scroll to position [0, 0]
click at [1426, 17] on link "Save" at bounding box center [1439, 20] width 64 height 24
click at [231, 233] on input "[URL][DOMAIN_NAME]" at bounding box center [240, 239] width 100 height 27
paste input "[URL][DOMAIN_NAME]"
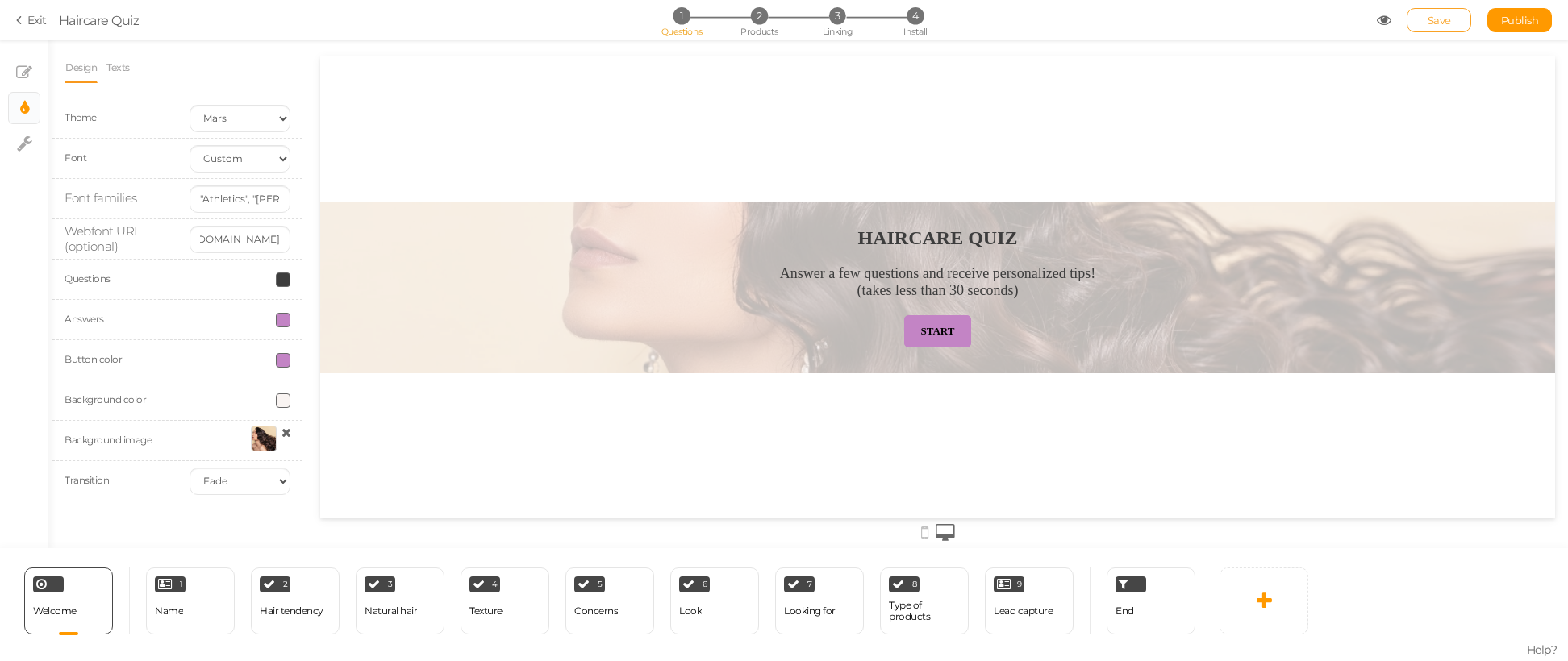
click at [1448, 22] on span "Save" at bounding box center [1440, 21] width 23 height 13
click at [1510, 17] on span "Publish" at bounding box center [1520, 21] width 38 height 13
click at [215, 233] on input "[URL][DOMAIN_NAME]" at bounding box center [240, 239] width 100 height 27
paste input "349"
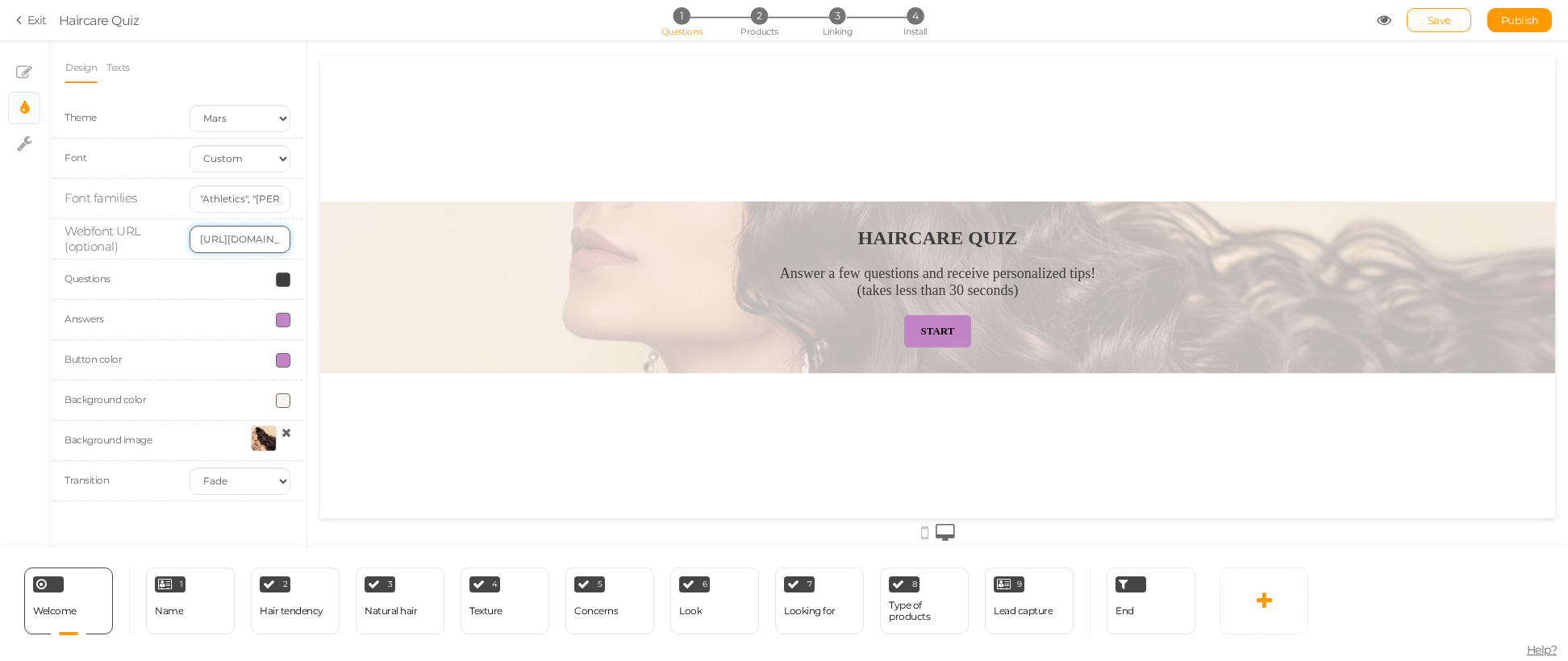
scroll to position [0, 268]
type input "[URL][DOMAIN_NAME]"
click at [1454, 24] on link "Save" at bounding box center [1439, 20] width 64 height 24
click at [1500, 17] on section "Exit Haircare Quiz 1 Questions 2 Products 3 Linking 4 Install Save Publish View…" at bounding box center [784, 20] width 1568 height 40
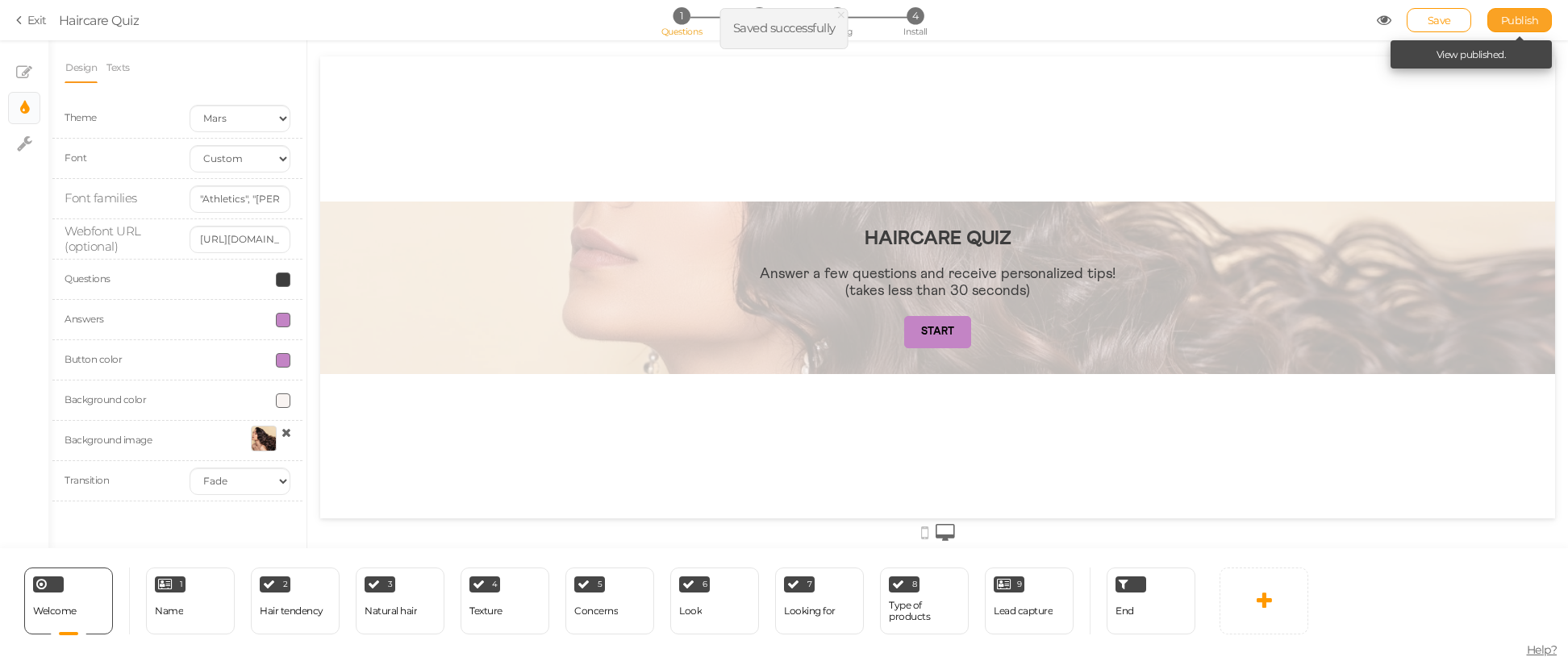
click at [1514, 14] on span "Publish" at bounding box center [1520, 21] width 38 height 13
